Goal: Transaction & Acquisition: Purchase product/service

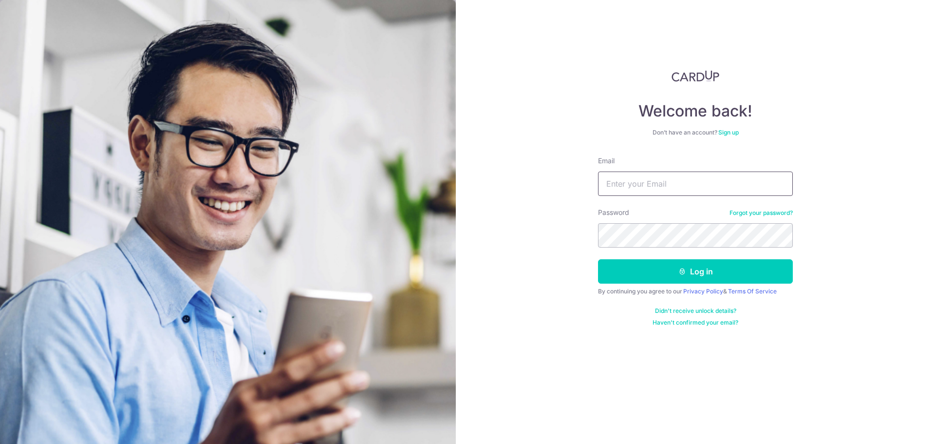
click at [717, 179] on input "Email" at bounding box center [695, 183] width 195 height 24
type input "ginatansm@gmail.com"
click at [598, 259] on button "Log in" at bounding box center [695, 271] width 195 height 24
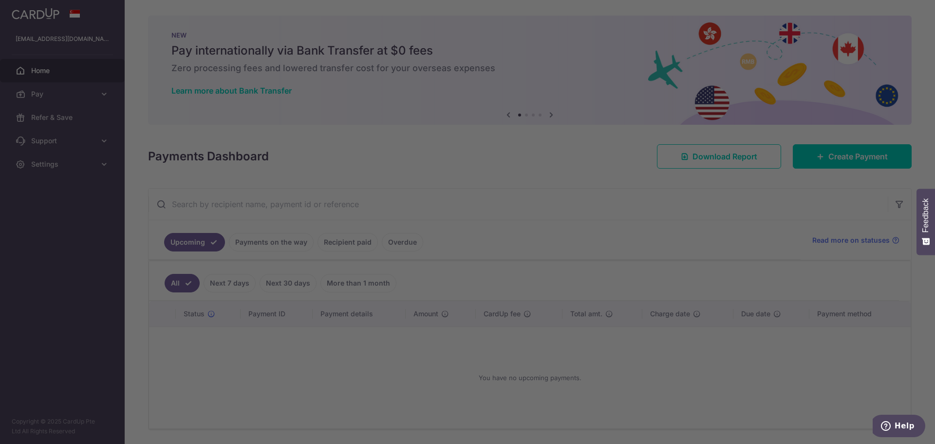
click at [887, 157] on div at bounding box center [472, 224] width 944 height 448
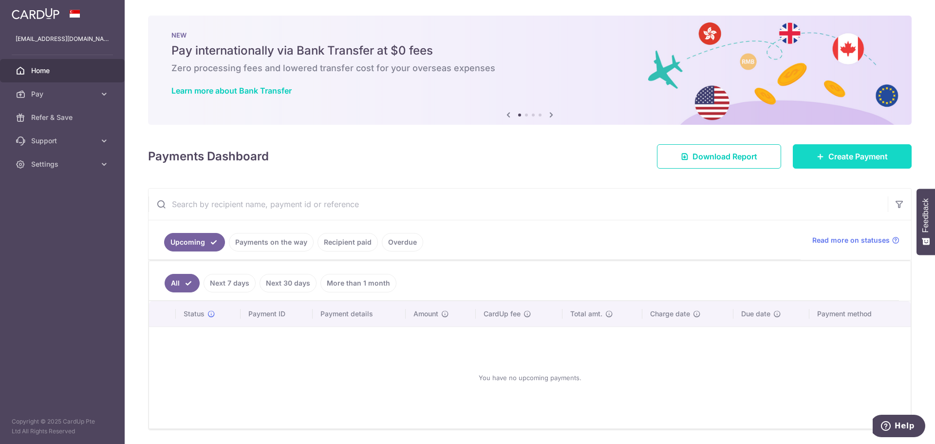
click at [876, 149] on link "Create Payment" at bounding box center [852, 156] width 119 height 24
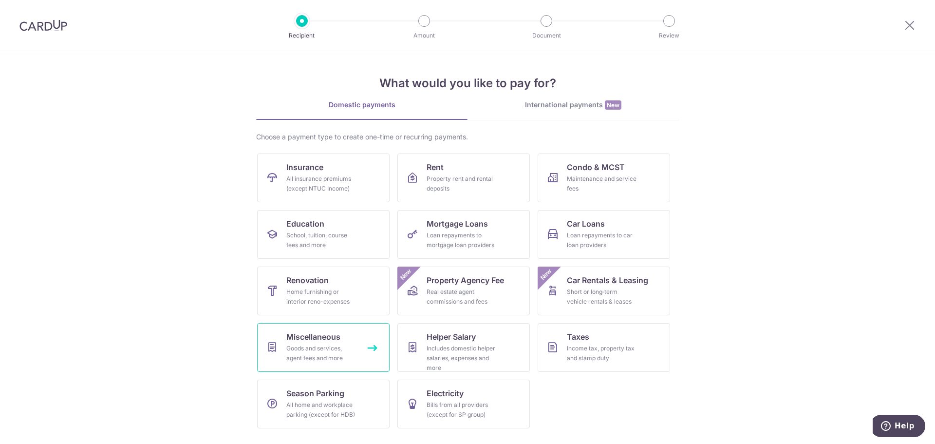
click at [327, 349] on div "Goods and services, agent fees and more" at bounding box center [321, 352] width 70 height 19
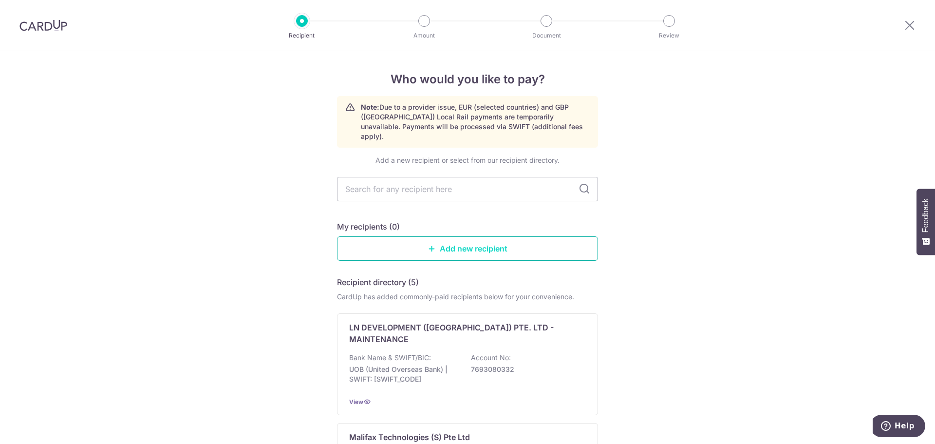
click at [481, 237] on link "Add new recipient" at bounding box center [467, 248] width 261 height 24
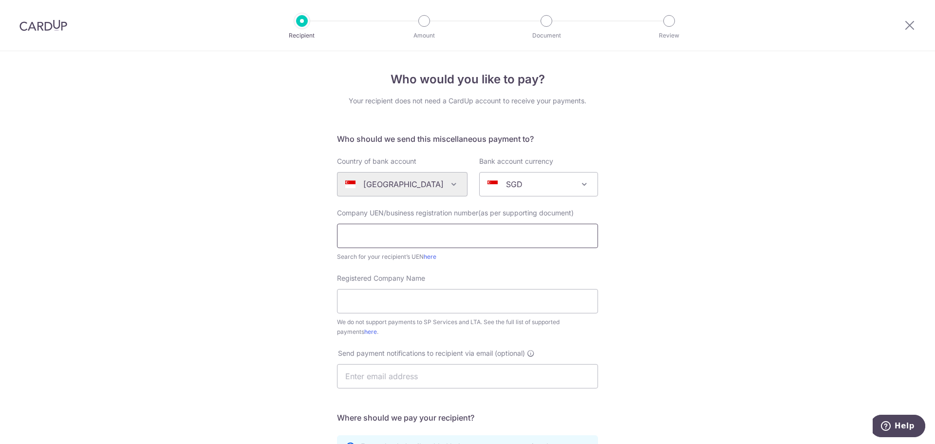
click at [425, 231] on input "text" at bounding box center [467, 236] width 261 height 24
paste input "T24LL0494D"
type input "T24LL0494D"
click at [439, 303] on input "Registered Company Name" at bounding box center [467, 301] width 261 height 24
paste input "The Dreen Folks LLP"
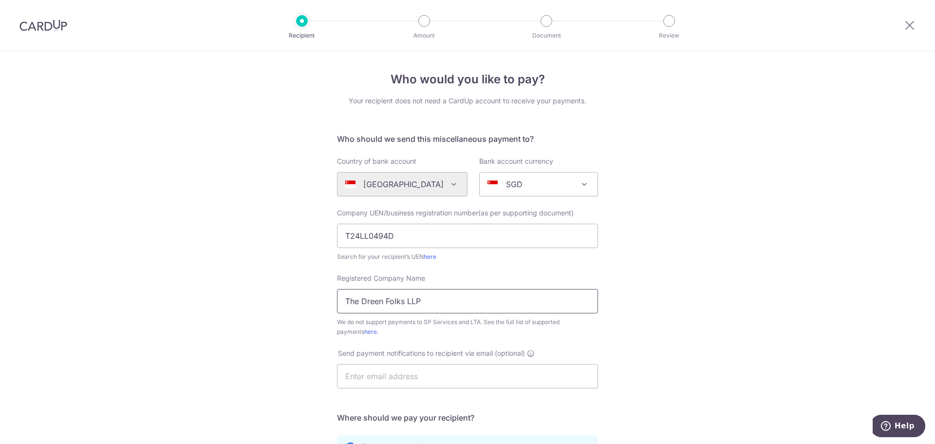
type input "The Dreen Folks LLP"
click at [650, 280] on div "Who would you like to pay? Your recipient does not need a CardUp account to rec…" at bounding box center [467, 353] width 935 height 604
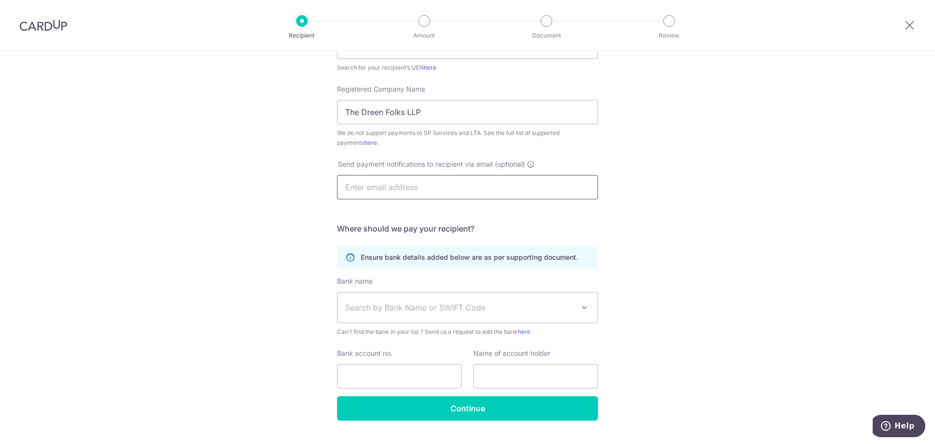
scroll to position [211, 0]
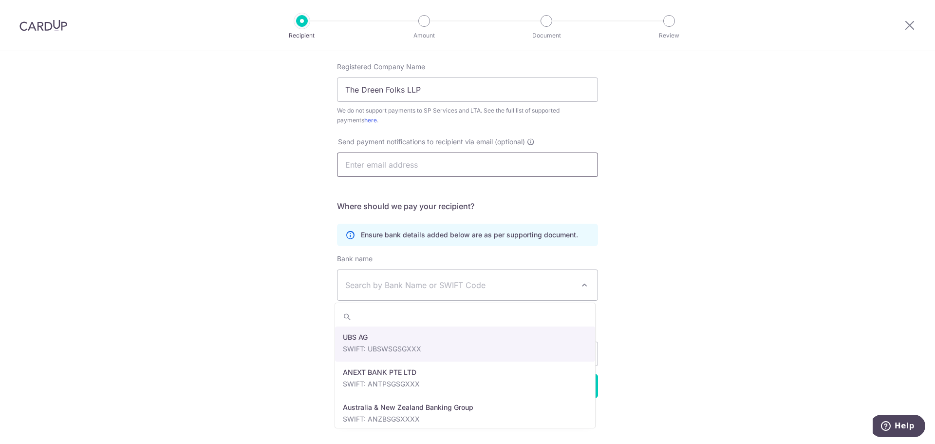
click at [452, 282] on span "Search by Bank Name or SWIFT Code" at bounding box center [459, 285] width 229 height 12
type input "dbs"
select select "6"
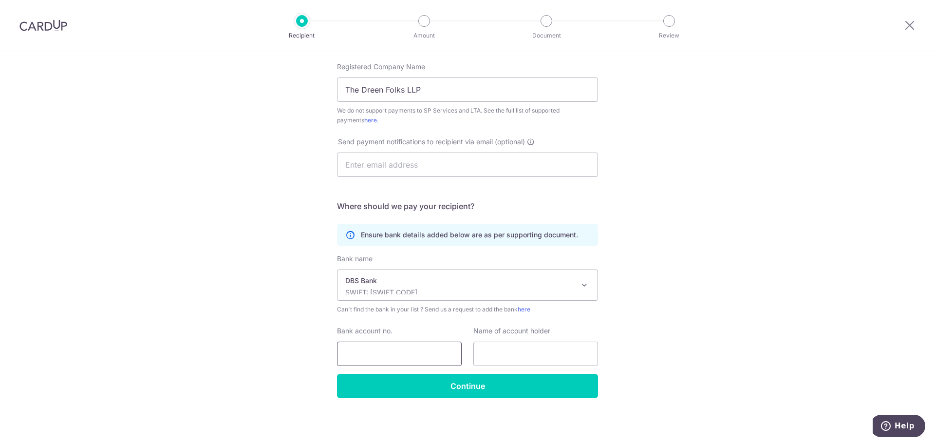
click at [410, 355] on input "Bank account no." at bounding box center [399, 353] width 125 height 24
paste input "072-117465-0"
type input "072-117465-0"
click at [491, 364] on input "text" at bounding box center [535, 353] width 125 height 24
paste input "The Dreen Folks LLP"
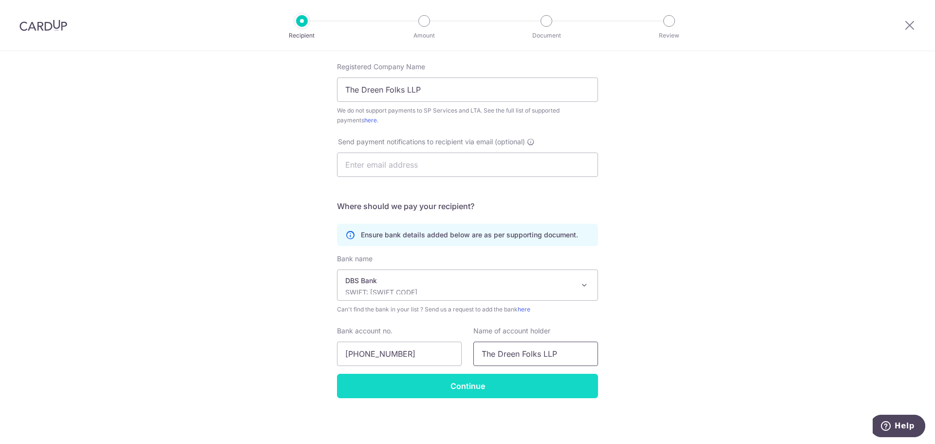
type input "The Dreen Folks LLP"
click at [513, 387] on input "Continue" at bounding box center [467, 386] width 261 height 24
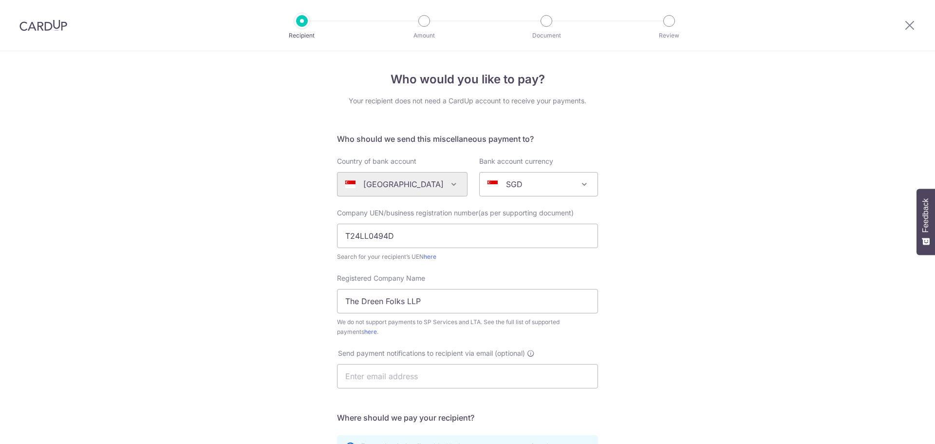
scroll to position [235, 0]
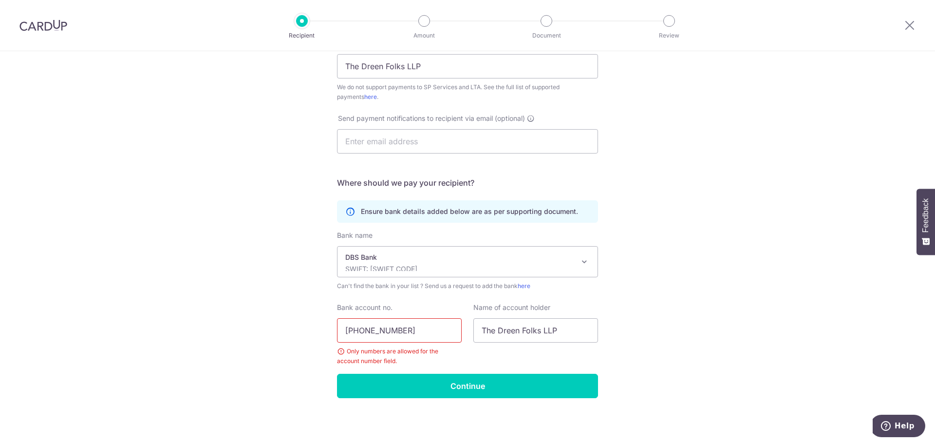
click at [395, 315] on div "Bank account no. 072-117465-0 Only numbers are allowed for the account number f…" at bounding box center [399, 333] width 125 height 63
click at [390, 329] on input "[PHONE_NUMBER]" at bounding box center [399, 330] width 125 height 24
click at [360, 328] on input "072-1174650" at bounding box center [399, 330] width 125 height 24
type input "0721174650"
click at [454, 381] on input "Continue" at bounding box center [467, 386] width 261 height 24
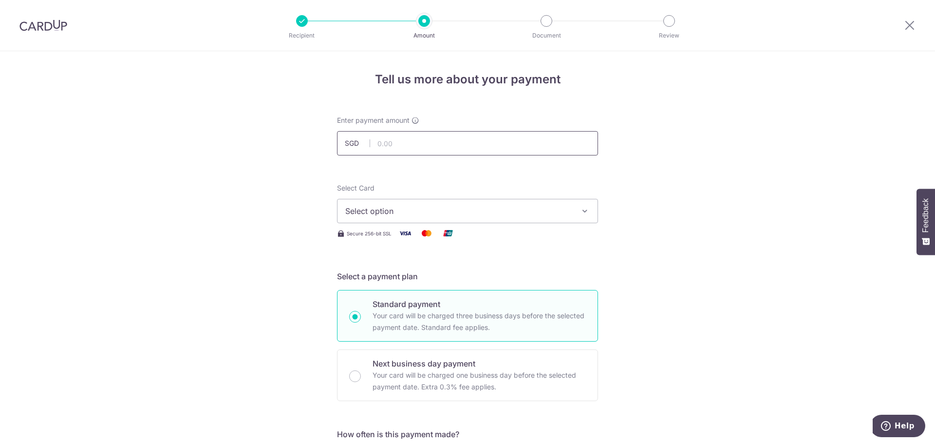
click at [564, 141] on input "text" at bounding box center [467, 143] width 261 height 24
type input "575.00"
click at [536, 207] on span "Select option" at bounding box center [458, 211] width 227 height 12
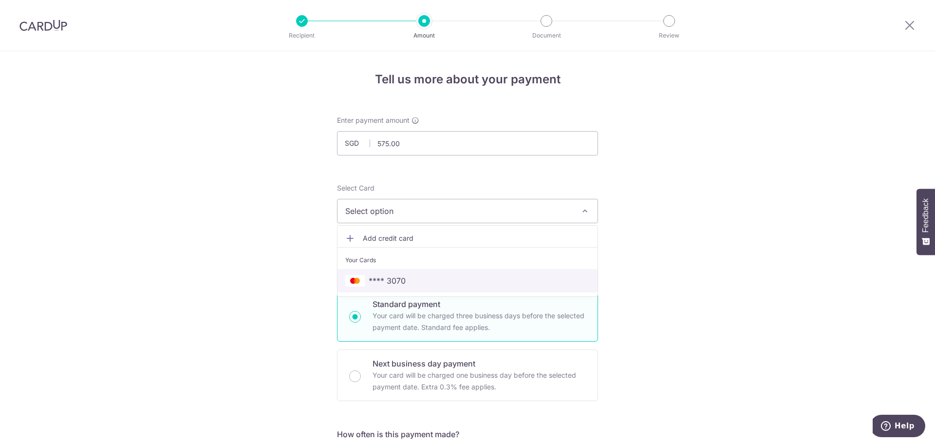
click at [502, 281] on span "**** 3070" at bounding box center [467, 281] width 244 height 12
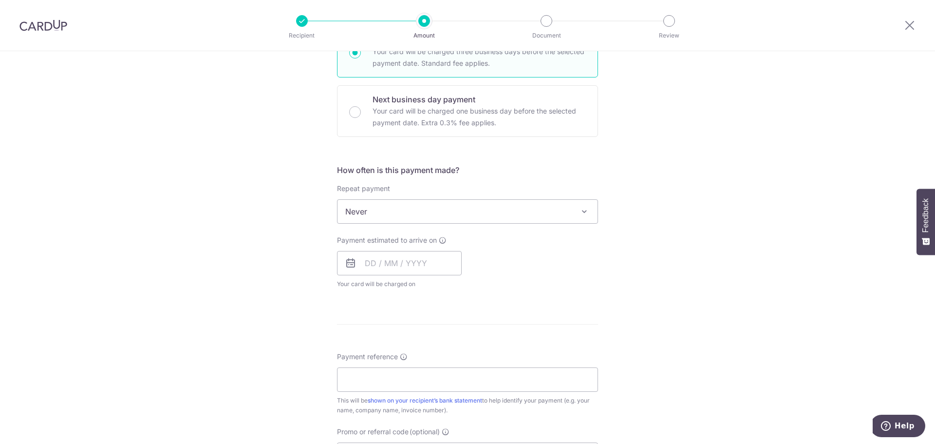
scroll to position [292, 0]
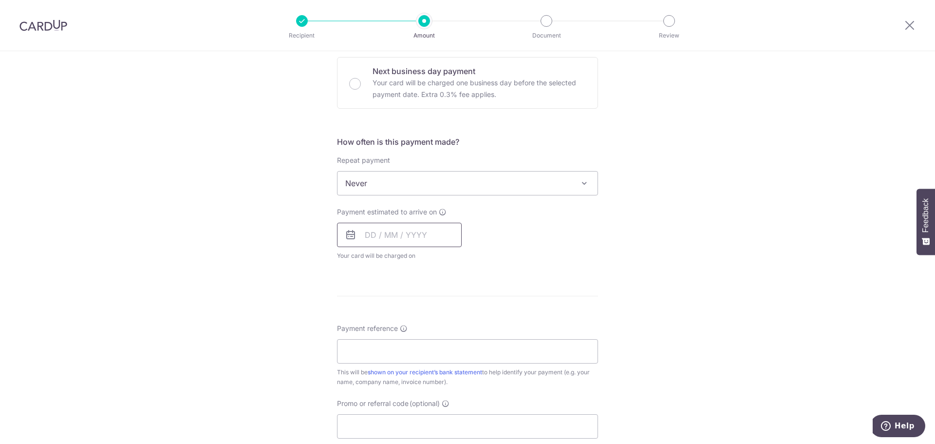
click at [367, 233] on input "text" at bounding box center [399, 235] width 125 height 24
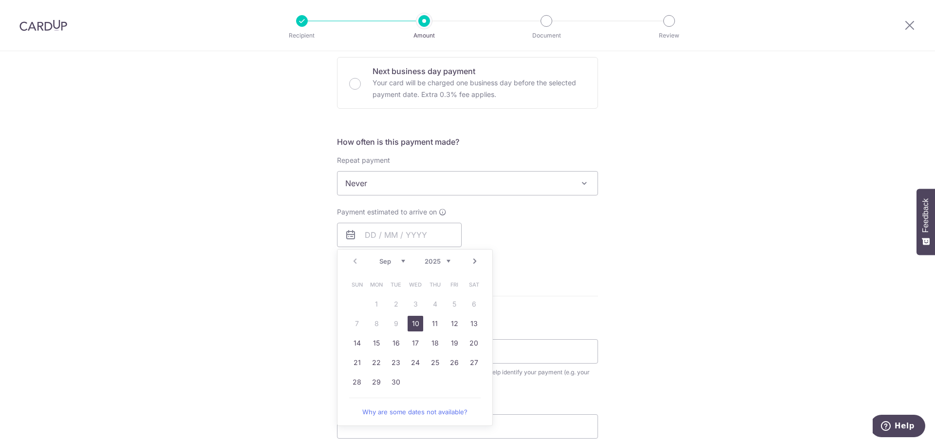
click at [412, 319] on link "10" at bounding box center [416, 324] width 16 height 16
type input "10/09/2025"
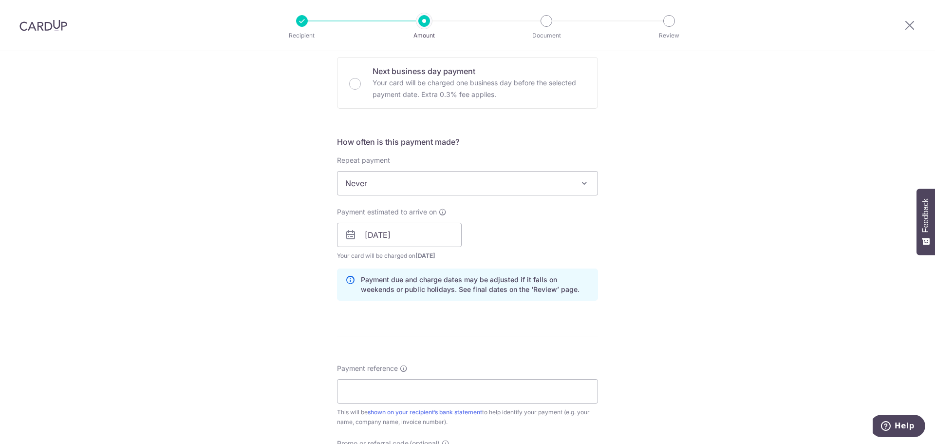
click at [628, 242] on div "Tell us more about your payment Enter payment amount SGD 575.00 575.00 Recipien…" at bounding box center [467, 219] width 935 height 921
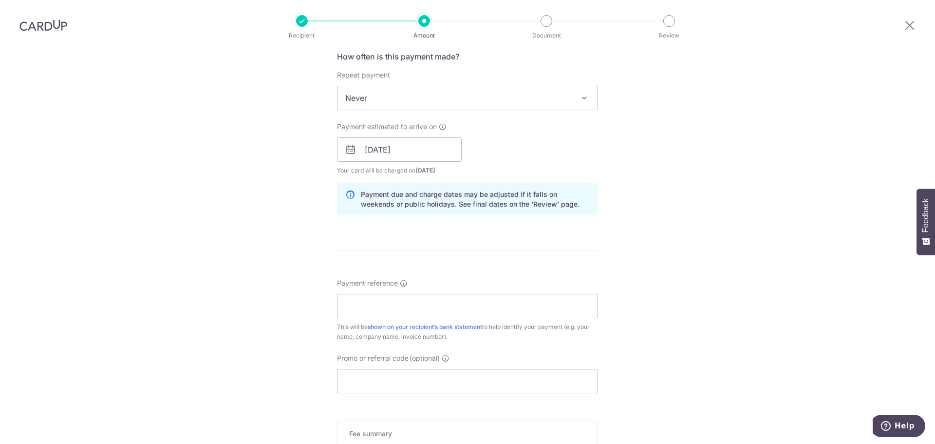
scroll to position [528, 0]
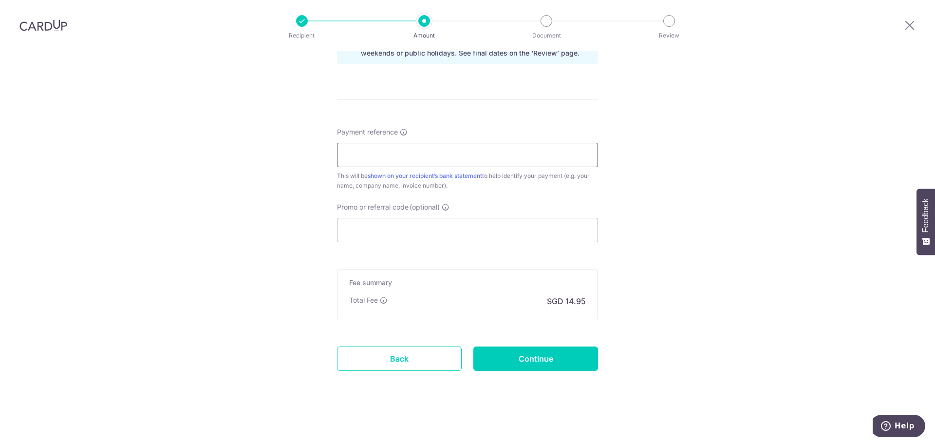
click at [467, 145] on input "Payment reference" at bounding box center [467, 155] width 261 height 24
type input "Gina"
click at [568, 363] on input "Continue" at bounding box center [535, 358] width 125 height 24
type input "Create Schedule"
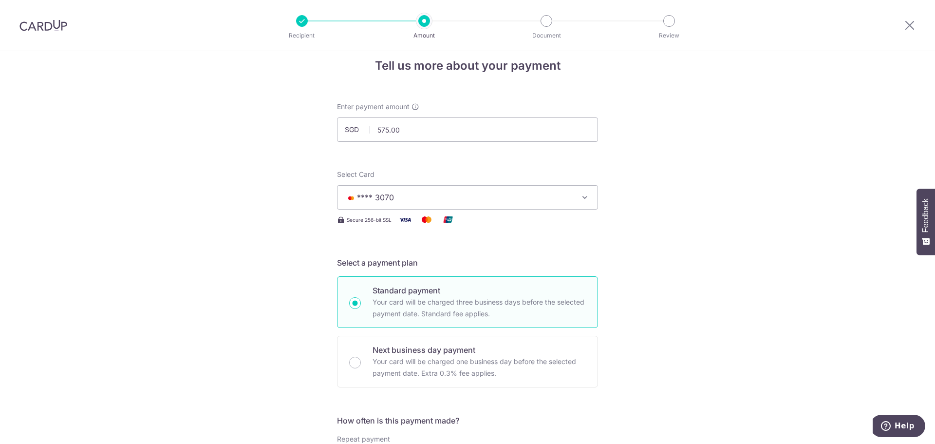
scroll to position [0, 0]
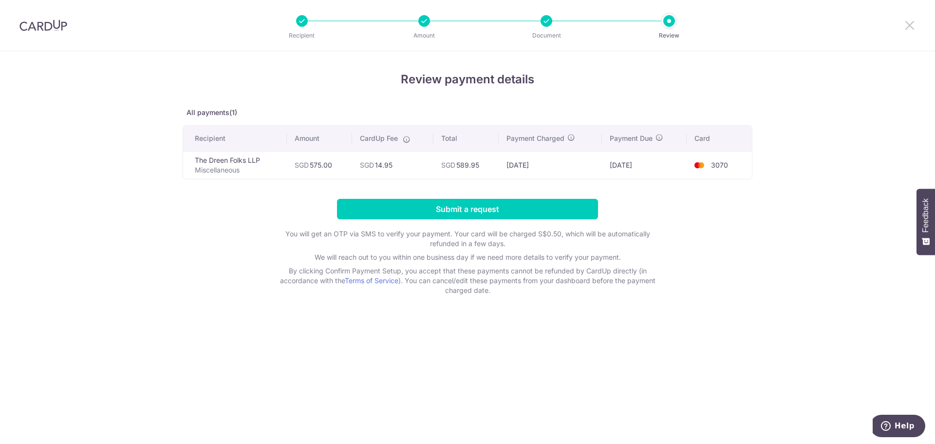
click at [904, 24] on icon at bounding box center [910, 25] width 12 height 12
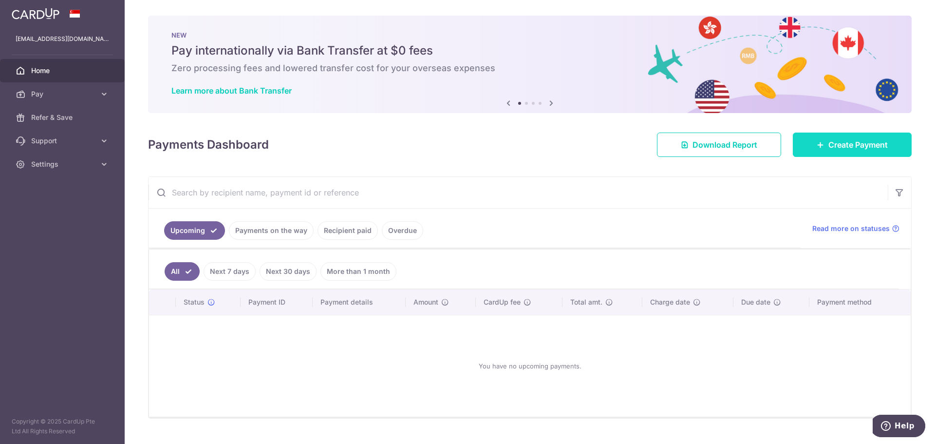
click at [863, 145] on span "Create Payment" at bounding box center [857, 145] width 59 height 12
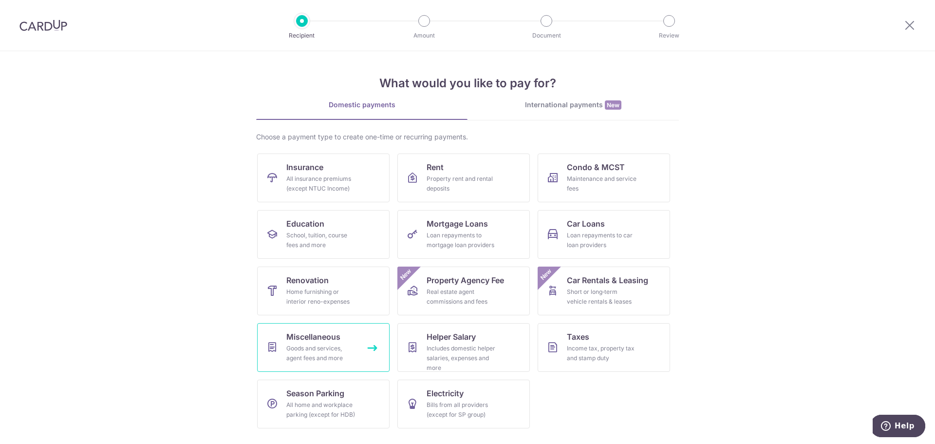
click at [318, 341] on span "Miscellaneous" at bounding box center [313, 337] width 54 height 12
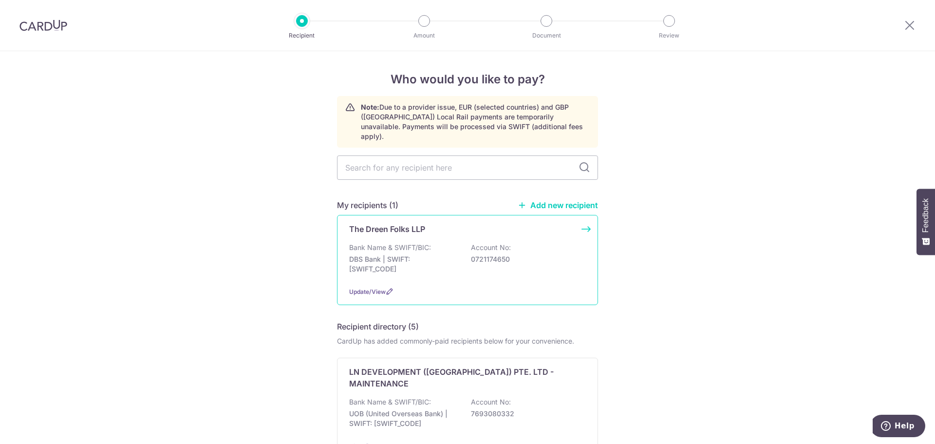
click at [405, 223] on p "The Dreen Folks LLP" at bounding box center [387, 229] width 76 height 12
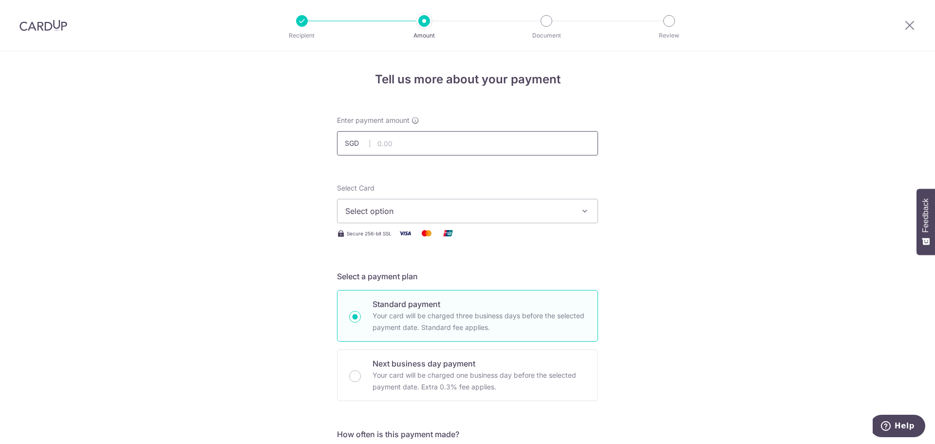
click at [412, 149] on input "text" at bounding box center [467, 143] width 261 height 24
type input "1,575.00"
click at [538, 222] on button "Select option" at bounding box center [467, 211] width 261 height 24
click at [372, 235] on span "Add credit card" at bounding box center [476, 238] width 227 height 10
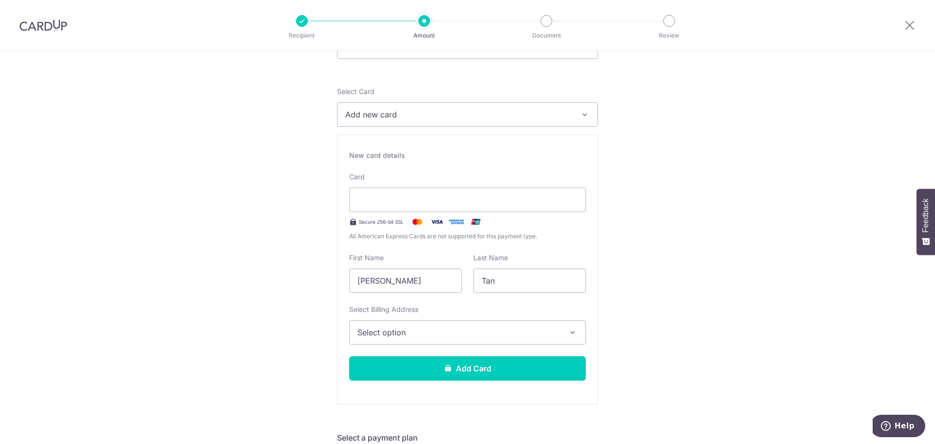
scroll to position [97, 0]
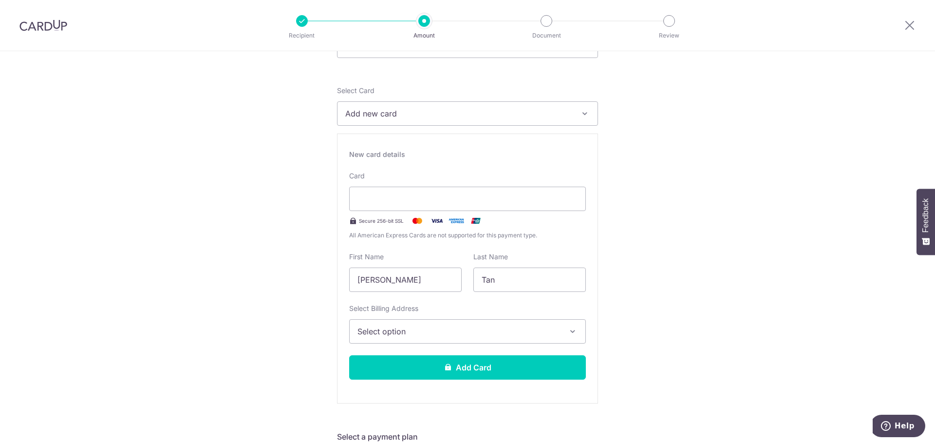
drag, startPoint x: 400, startPoint y: 285, endPoint x: 302, endPoint y: 285, distance: 97.9
type input "ming sheen"
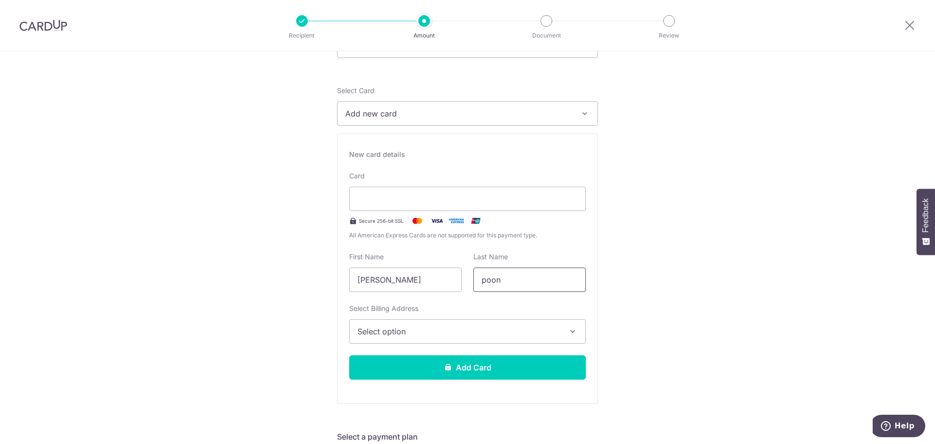
type input "poon"
click at [435, 342] on button "Select option" at bounding box center [467, 331] width 237 height 24
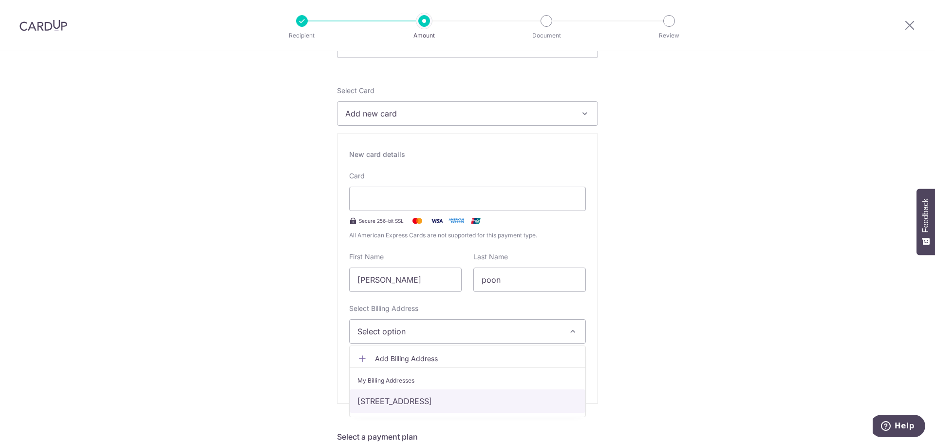
click at [428, 394] on link "5 Lorong How Sun #15-24, Singapore, Singapore, Singapore-536562" at bounding box center [468, 400] width 236 height 23
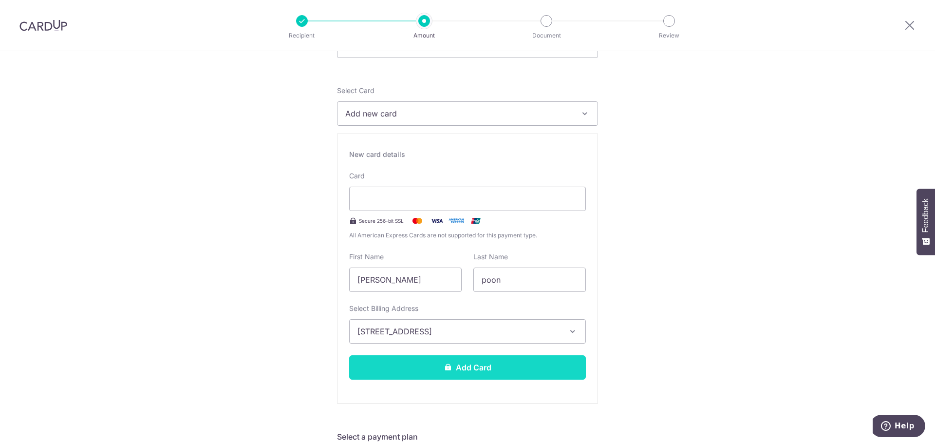
click at [441, 371] on button "Add Card" at bounding box center [467, 367] width 237 height 24
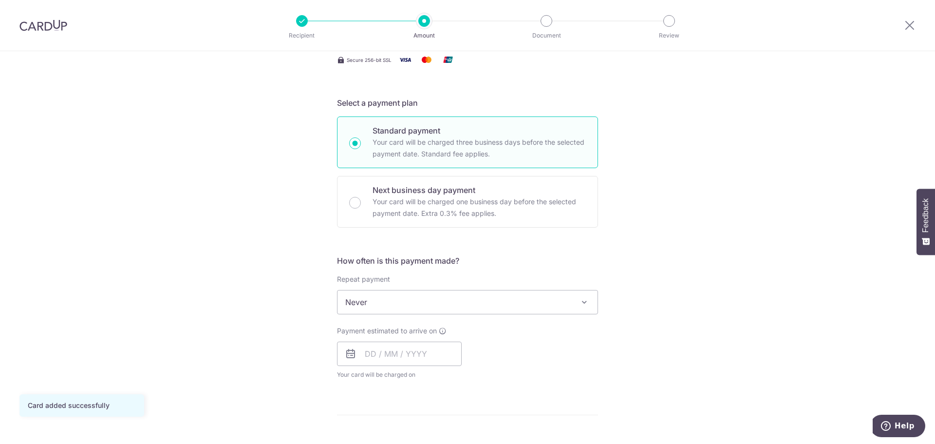
scroll to position [195, 0]
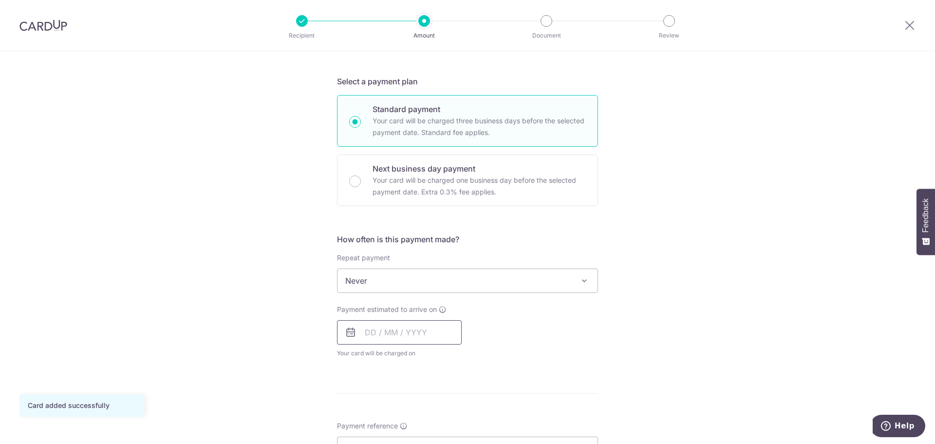
click at [410, 334] on input "text" at bounding box center [399, 332] width 125 height 24
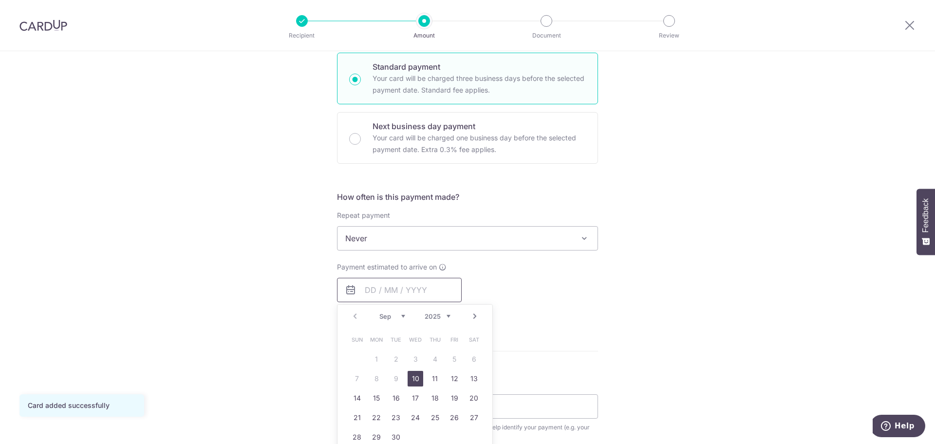
scroll to position [292, 0]
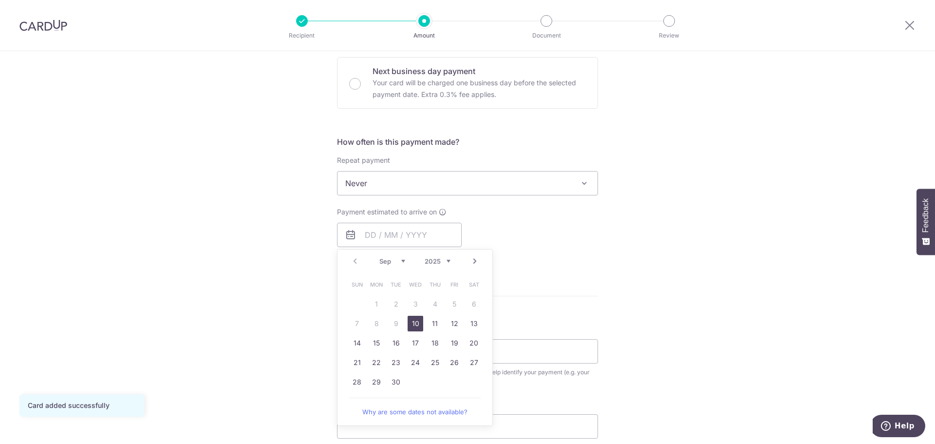
click at [408, 325] on link "10" at bounding box center [416, 324] width 16 height 16
type input "10/09/2025"
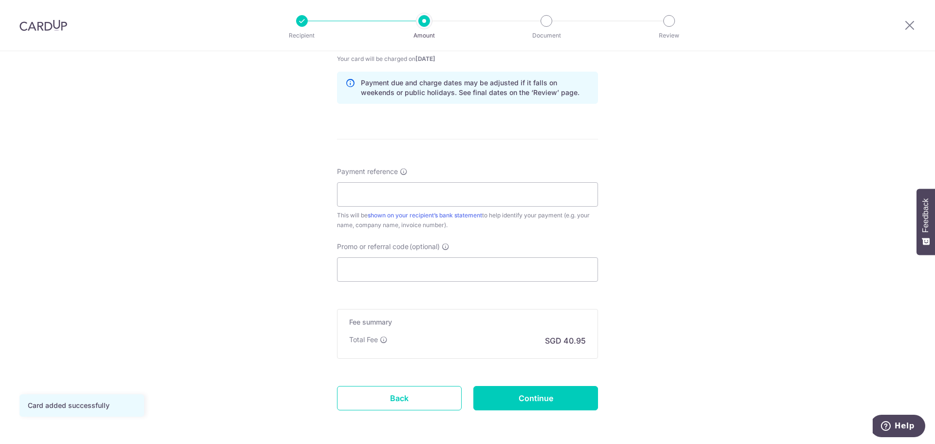
scroll to position [528, 0]
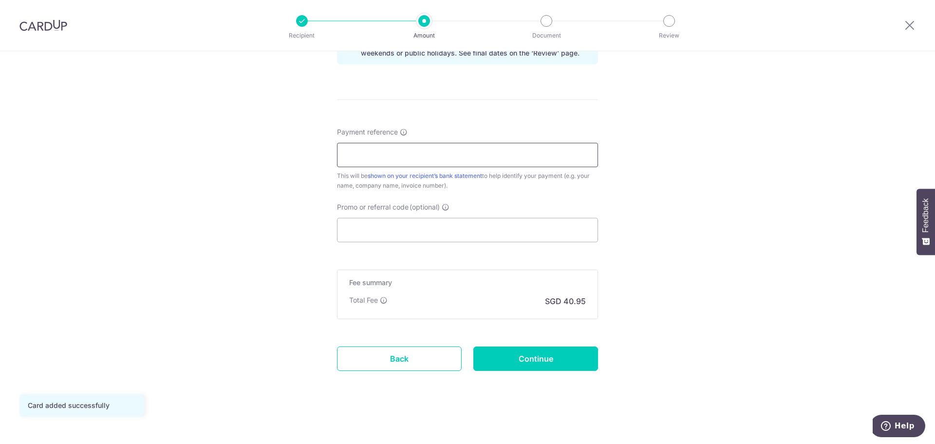
click at [444, 150] on input "Payment reference" at bounding box center [467, 155] width 261 height 24
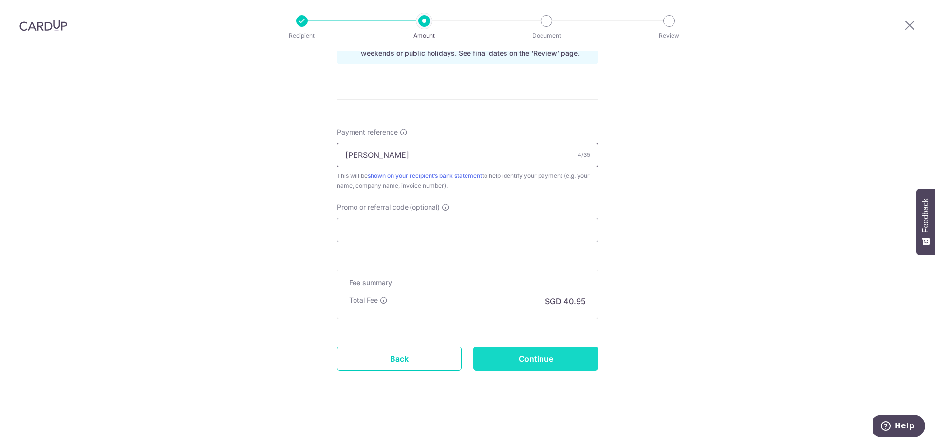
type input "Gina"
click at [557, 357] on input "Continue" at bounding box center [535, 358] width 125 height 24
type input "Create Schedule"
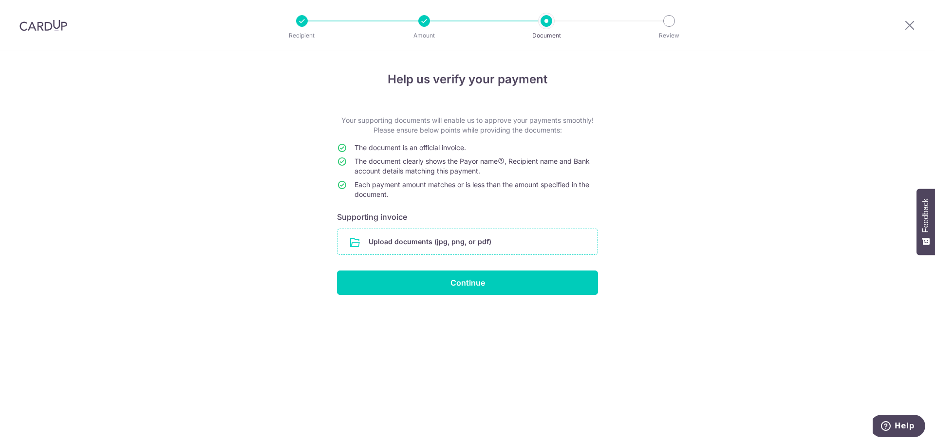
click at [495, 243] on input "file" at bounding box center [467, 241] width 260 height 25
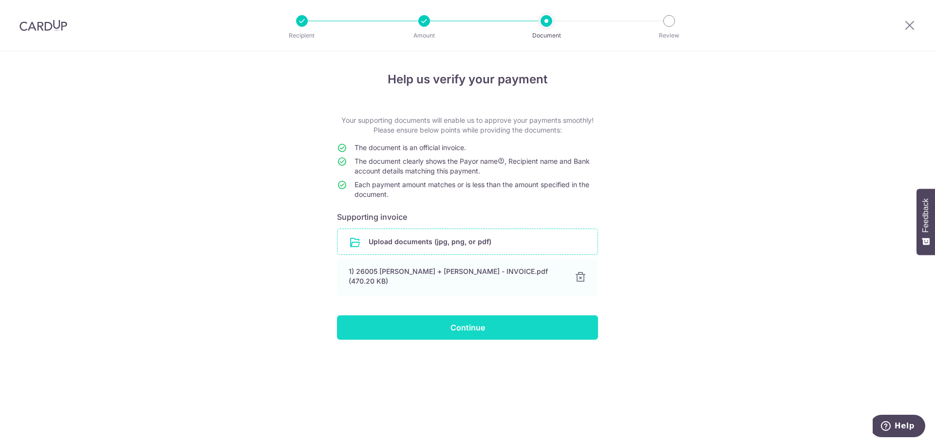
click at [497, 327] on input "Continue" at bounding box center [467, 327] width 261 height 24
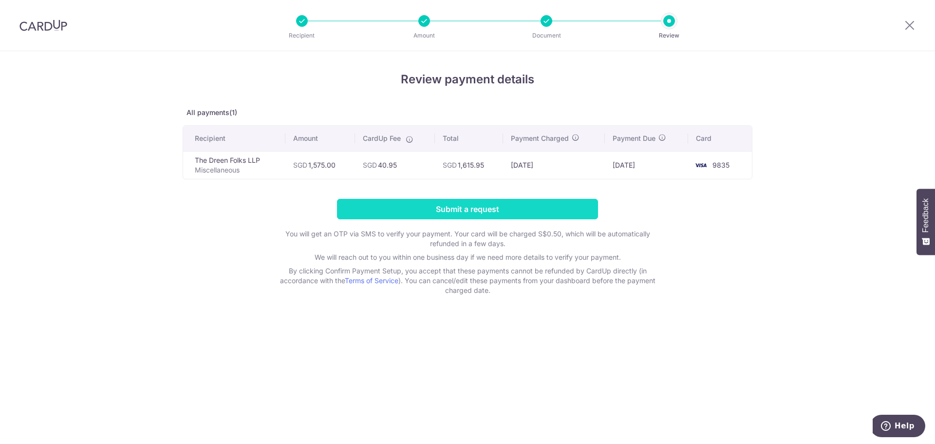
click at [423, 211] on input "Submit a request" at bounding box center [467, 209] width 261 height 20
